Goal: Information Seeking & Learning: Learn about a topic

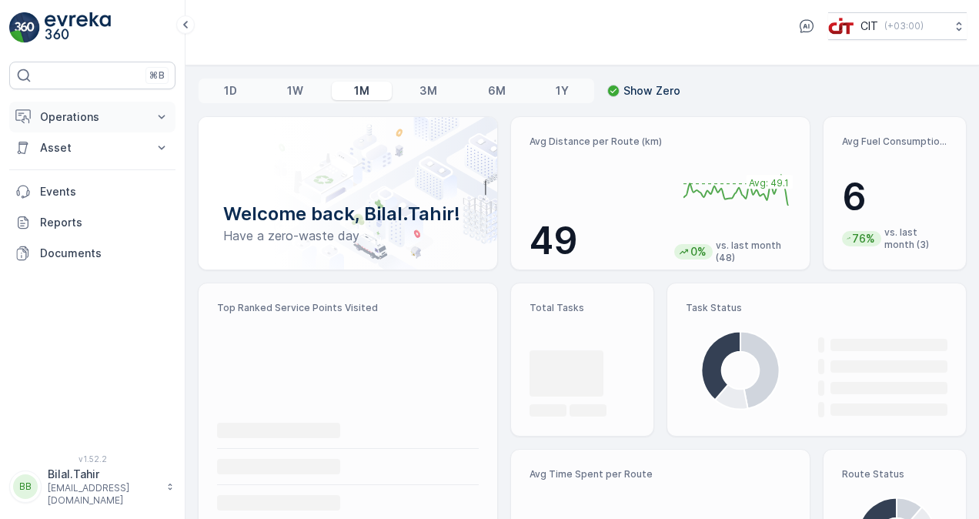
click at [159, 118] on icon at bounding box center [161, 116] width 15 height 15
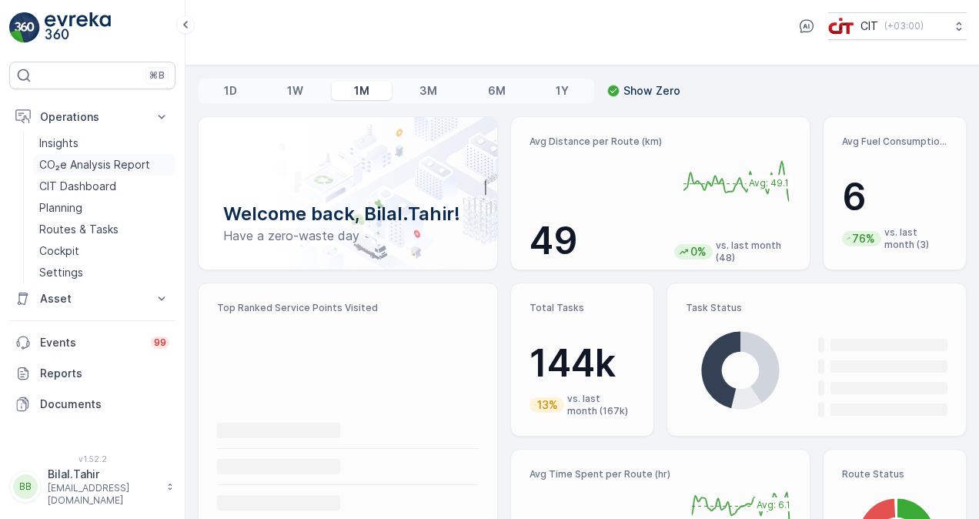
click at [114, 162] on p "CO₂e Analysis Report" at bounding box center [94, 164] width 111 height 15
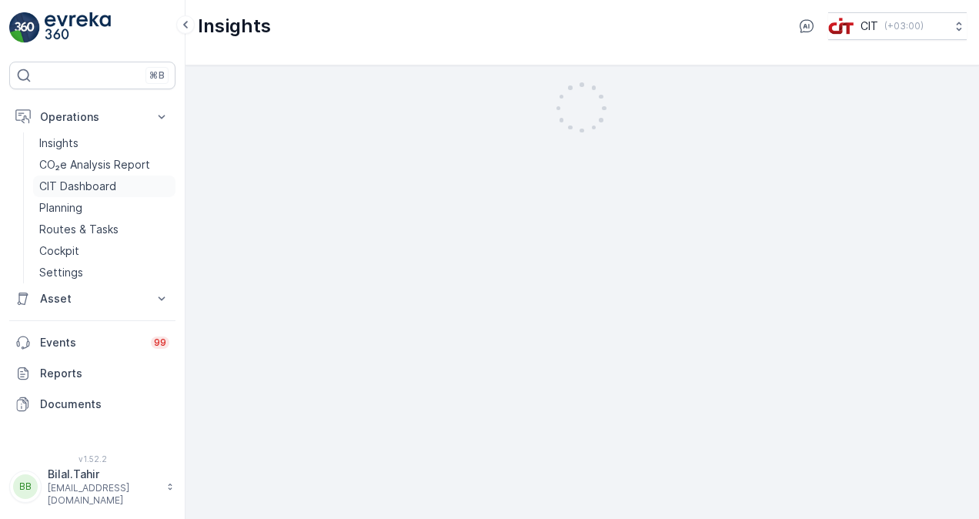
click at [107, 179] on p "CIT Dashboard" at bounding box center [77, 186] width 77 height 15
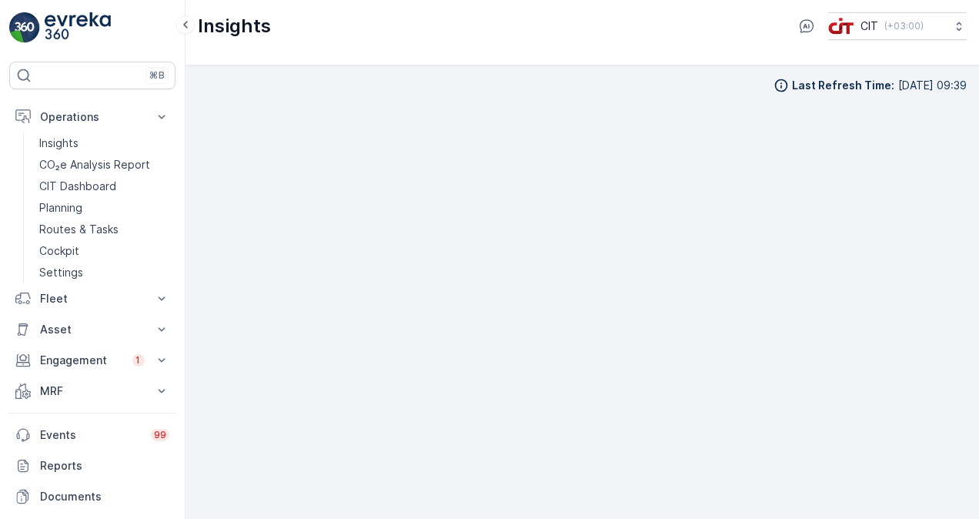
scroll to position [11, 0]
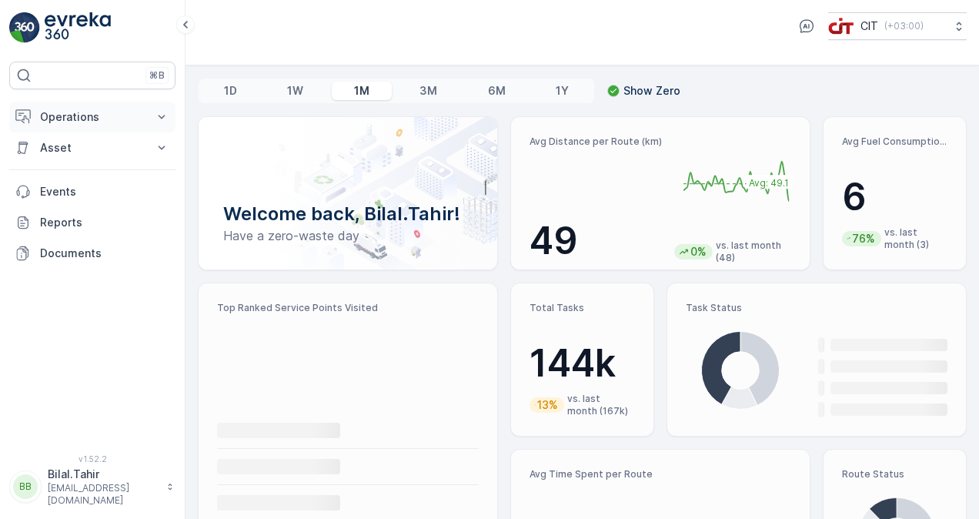
click at [157, 122] on icon at bounding box center [161, 116] width 15 height 15
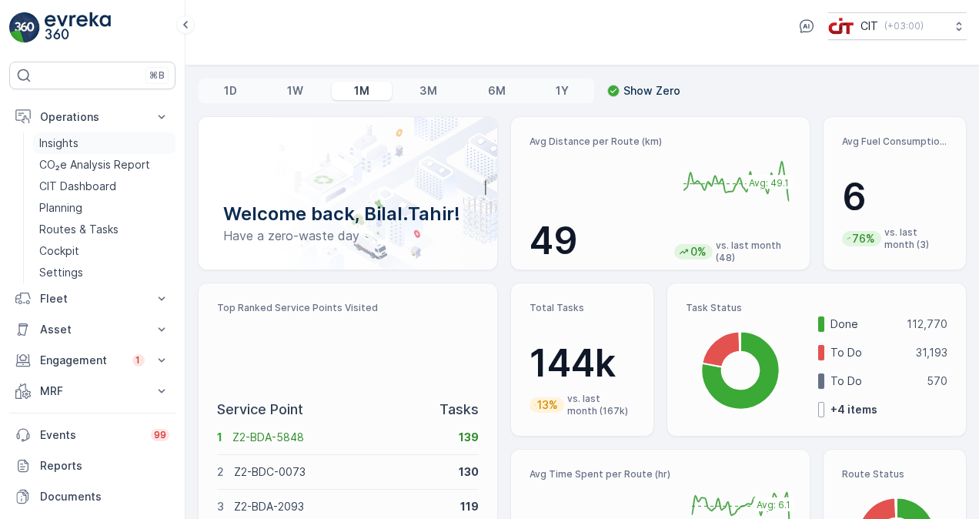
click at [105, 142] on link "Insights" at bounding box center [104, 143] width 142 height 22
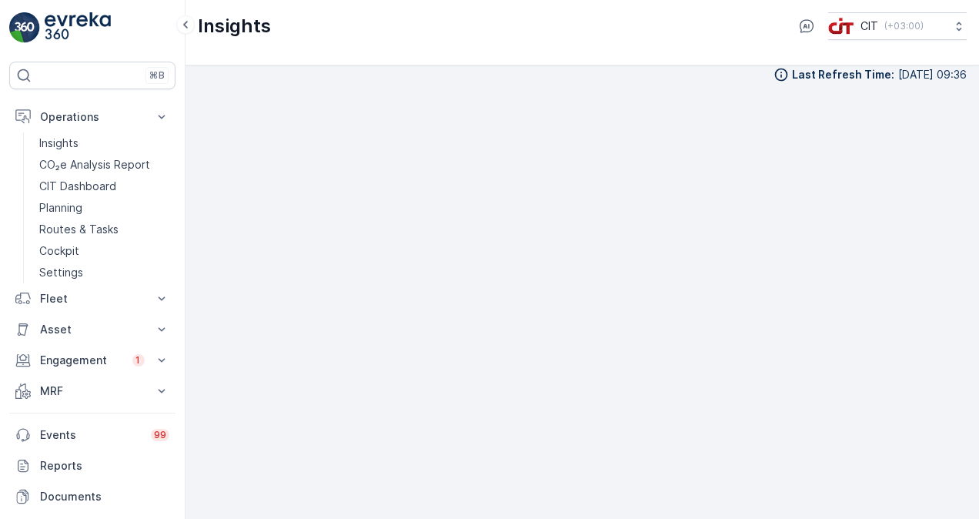
scroll to position [13, 0]
click at [88, 23] on img at bounding box center [78, 27] width 66 height 31
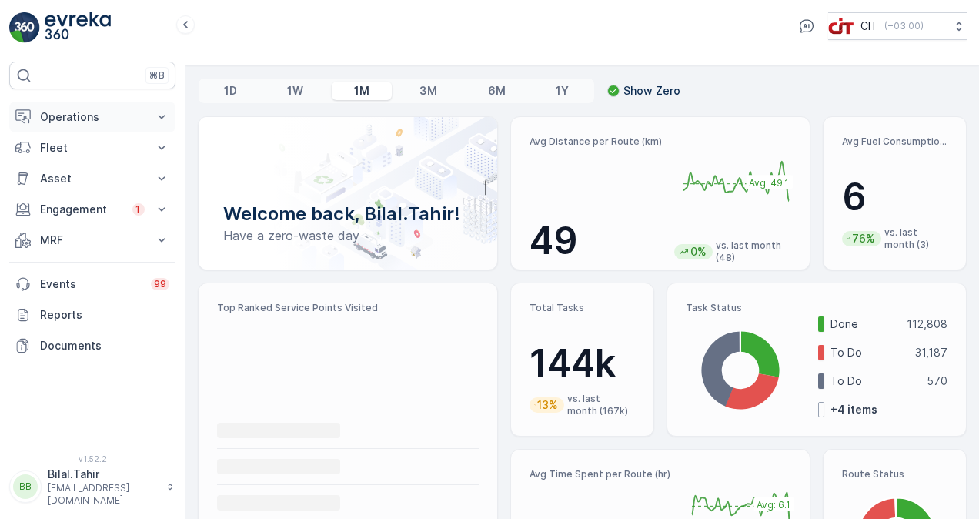
click at [131, 120] on p "Operations" at bounding box center [92, 116] width 105 height 15
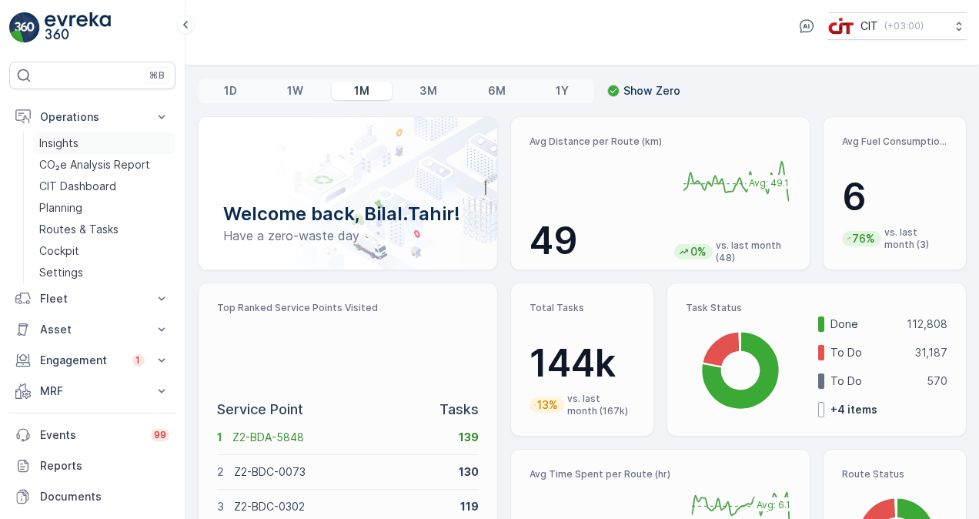
click at [69, 143] on p "Insights" at bounding box center [58, 142] width 39 height 15
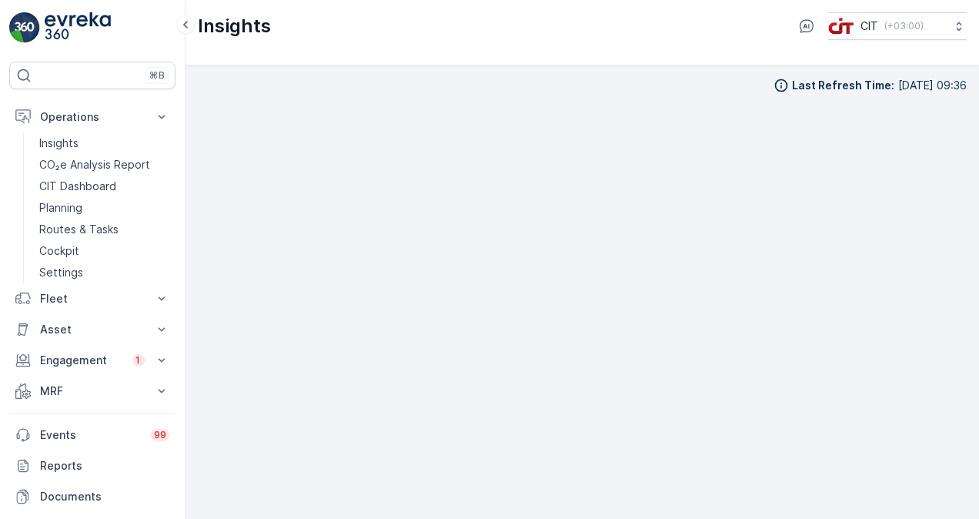
scroll to position [13, 0]
click at [967, 268] on div "Last Refresh Time : 13.10.2025 09:36" at bounding box center [582, 291] width 794 height 453
click at [605, 85] on div "Last Refresh Time : 13.10.2025 09:36" at bounding box center [582, 279] width 769 height 429
